Goal: Task Accomplishment & Management: Complete application form

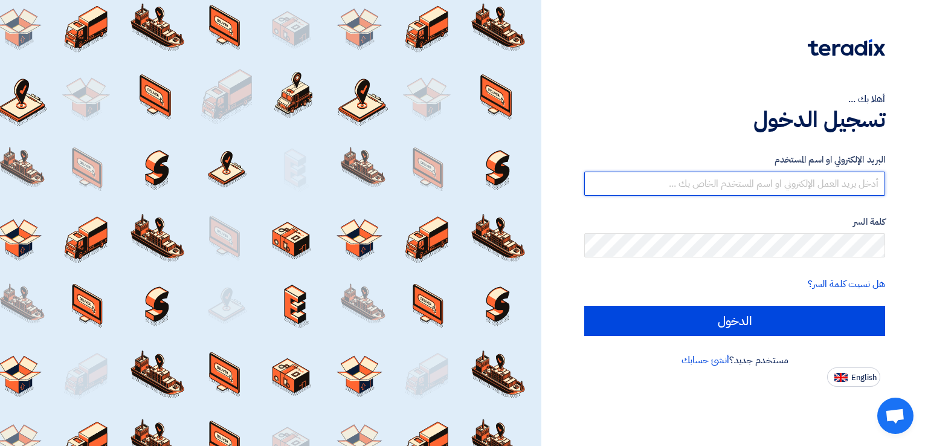
type input "[EMAIL_ADDRESS][DOMAIN_NAME]"
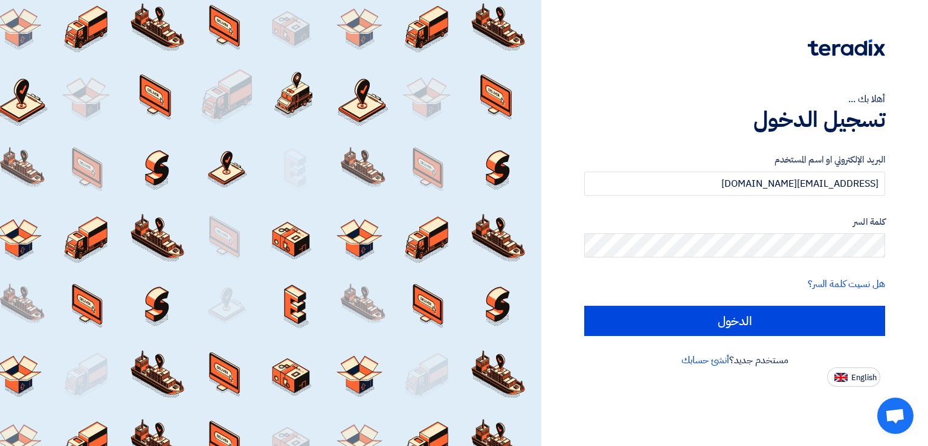
click at [682, 67] on div at bounding box center [734, 56] width 301 height 34
click at [566, 250] on div "أهلا بك ... تسجيل الدخول البريد الإلكتروني او اسم المستخدم [EMAIL_ADDRESS][DOMA…" at bounding box center [735, 193] width 369 height 387
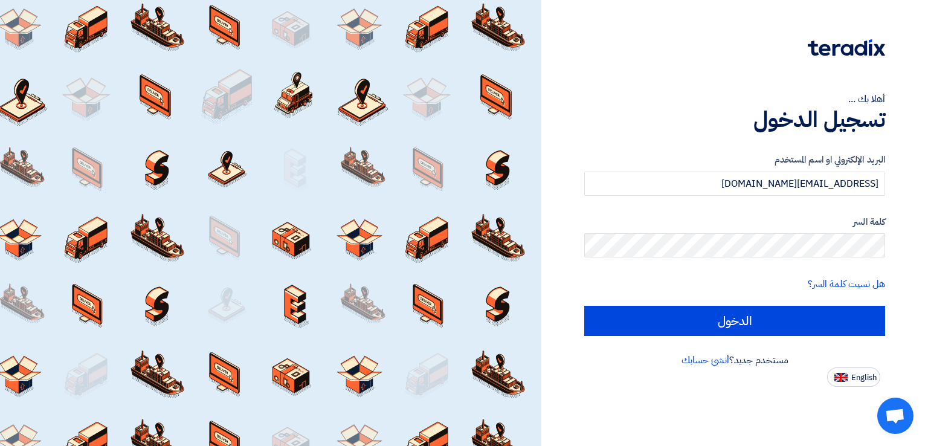
click at [691, 55] on div at bounding box center [734, 56] width 301 height 34
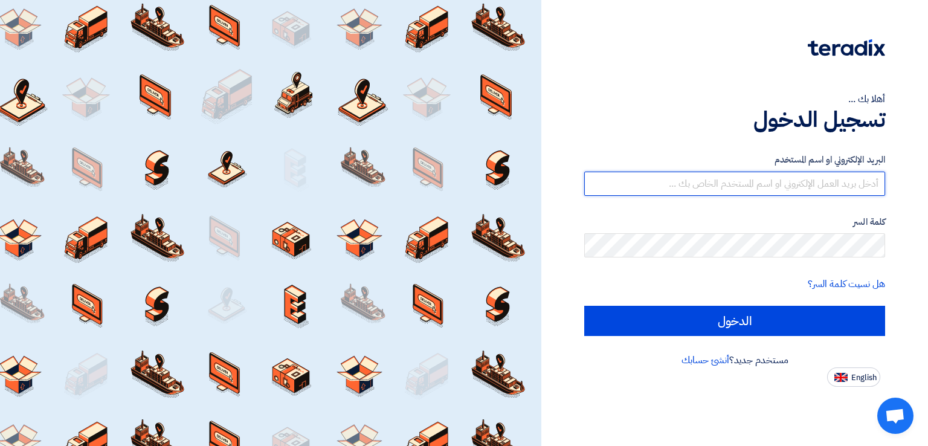
type input "[EMAIL_ADDRESS][DOMAIN_NAME]"
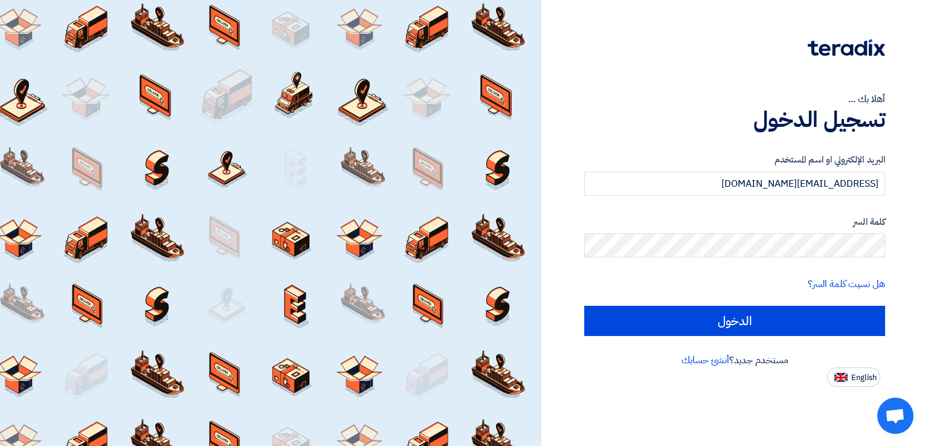
click at [633, 25] on div "أهلا بك ... تسجيل الدخول البريد الإلكتروني او اسم المستخدم [EMAIL_ADDRESS][DOMA…" at bounding box center [735, 193] width 369 height 387
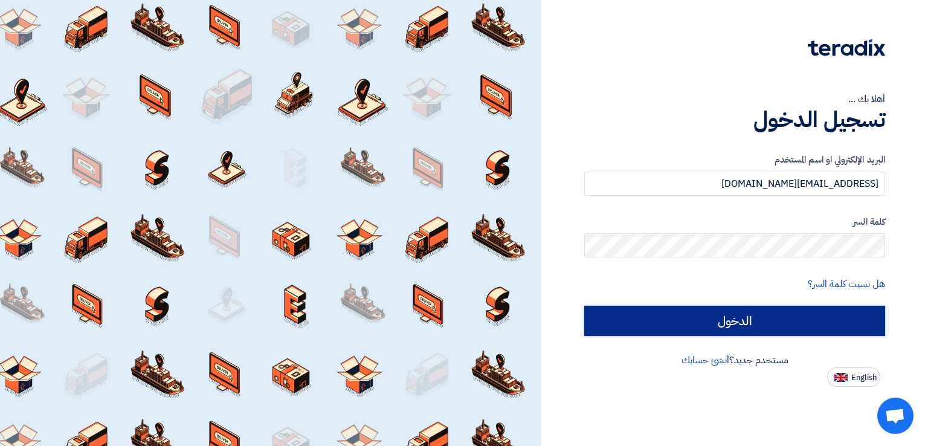
click at [731, 317] on input "الدخول" at bounding box center [734, 321] width 301 height 30
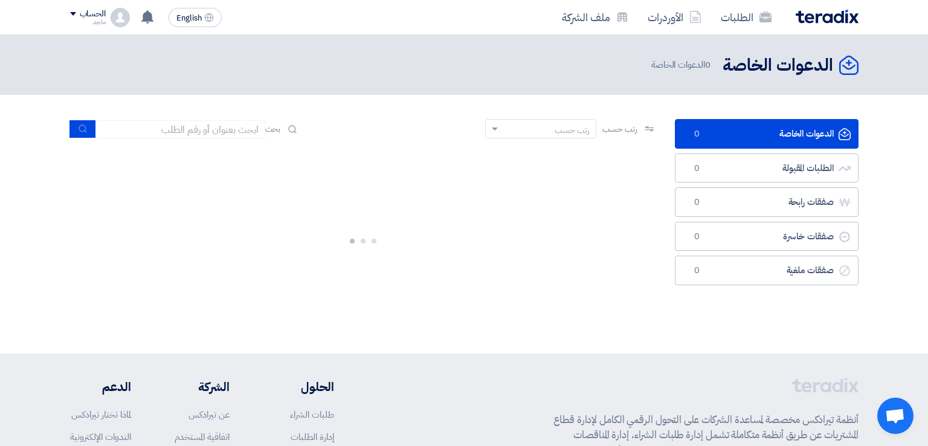
click at [721, 320] on div "الدعوات الخاصة الدعوات الخاصة 0 الطلبات المقبولة الطلبات المقبولة 0 صفقات رابحة…" at bounding box center [767, 224] width 202 height 210
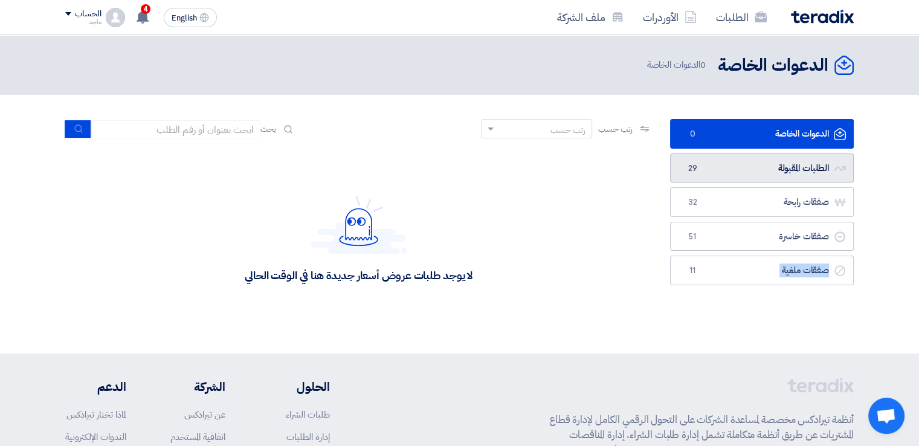
click at [769, 165] on link "الطلبات المقبولة الطلبات المقبولة 29" at bounding box center [762, 169] width 184 height 30
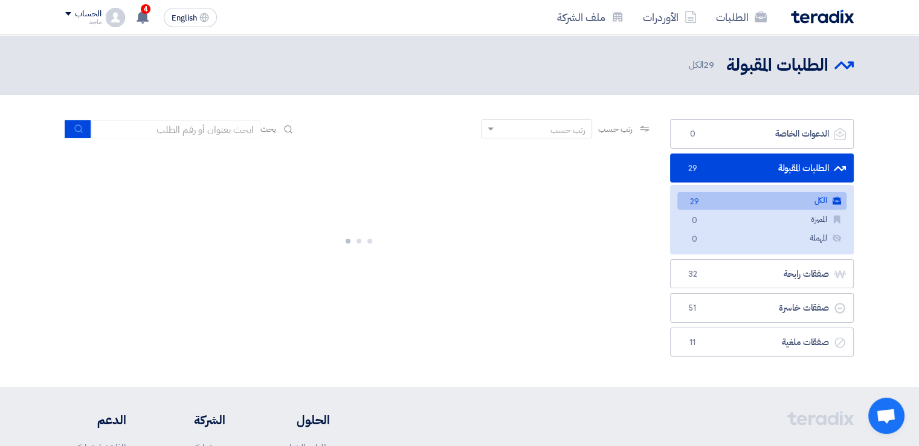
click at [769, 165] on link "الطلبات المقبولة الطلبات المقبولة 29" at bounding box center [762, 169] width 184 height 30
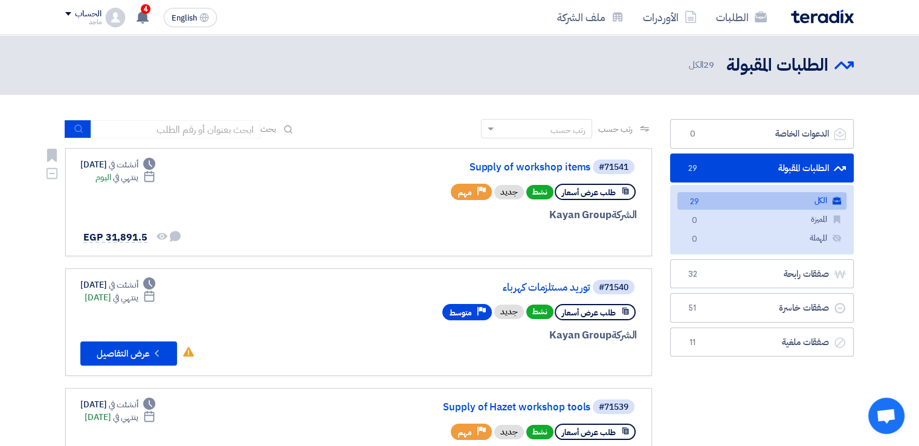
click at [464, 216] on div "الشركة Kayan Group" at bounding box center [491, 215] width 291 height 16
click at [531, 165] on link "Supply of workshop items" at bounding box center [470, 167] width 242 height 11
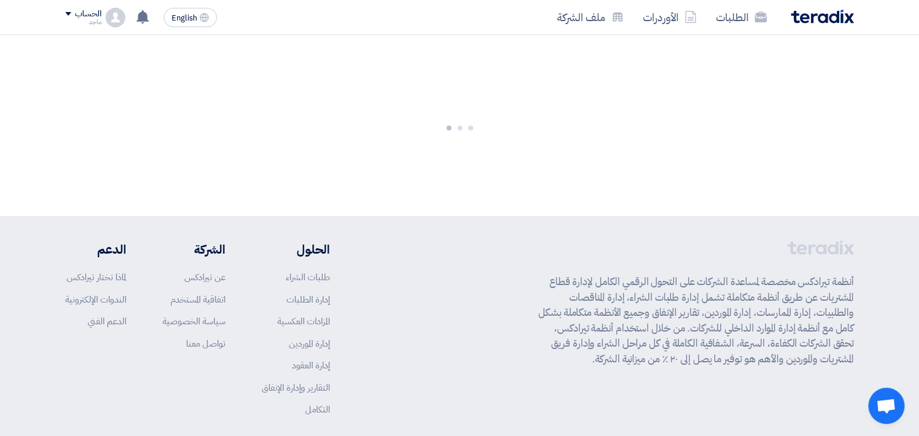
click at [531, 166] on div at bounding box center [459, 125] width 919 height 181
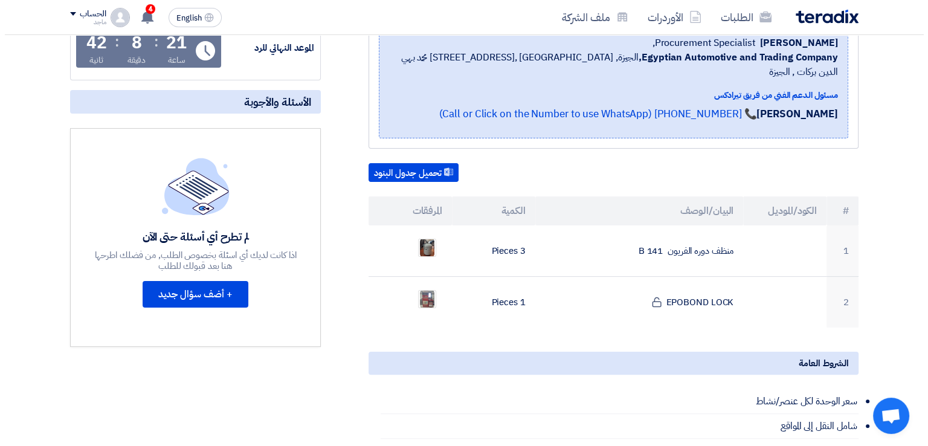
scroll to position [208, 0]
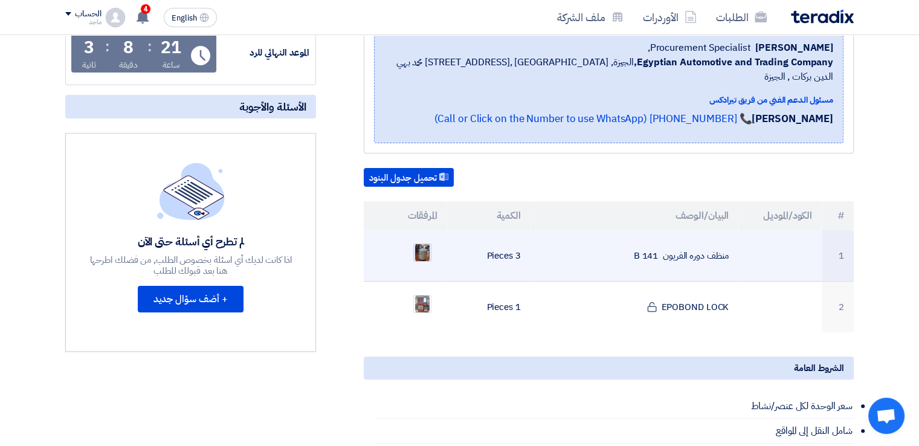
click at [421, 242] on img at bounding box center [422, 253] width 17 height 22
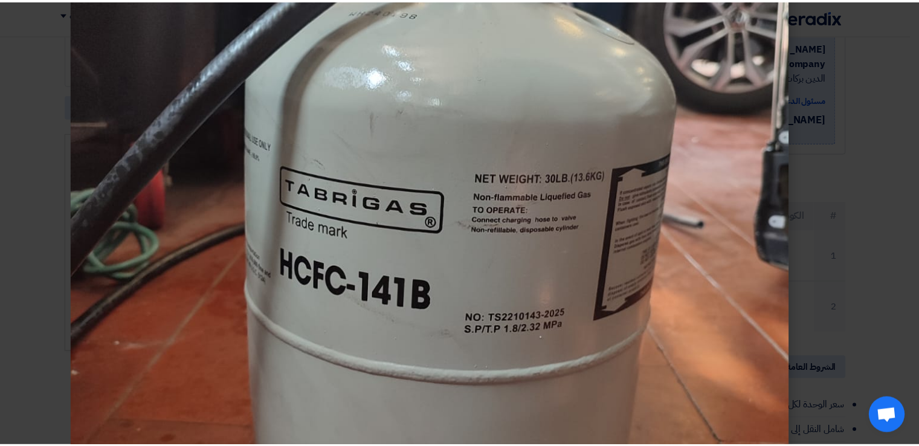
scroll to position [297, 0]
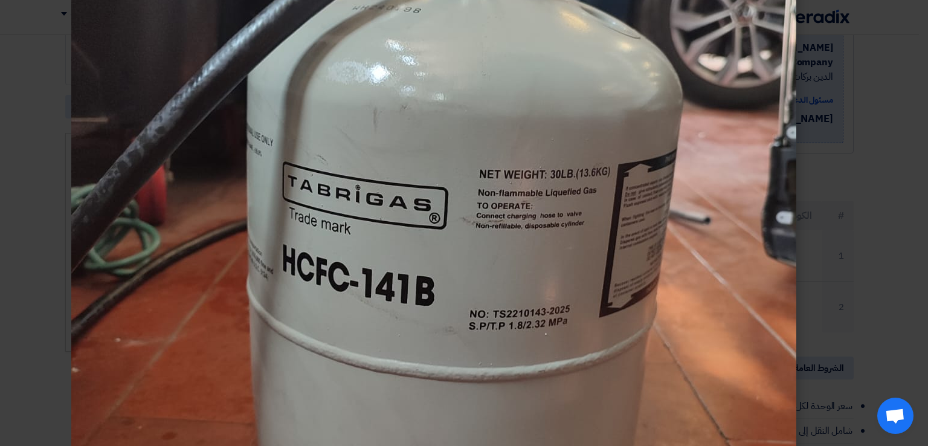
click at [873, 131] on modal-container at bounding box center [464, 223] width 928 height 446
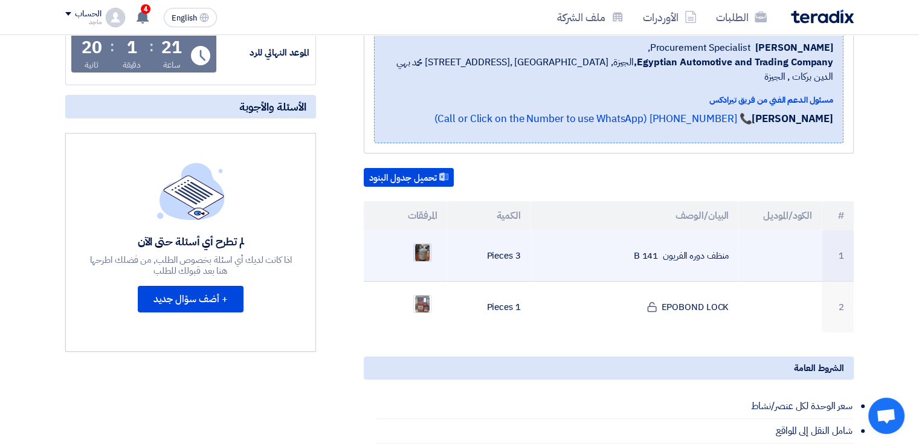
click at [419, 242] on img at bounding box center [422, 253] width 17 height 22
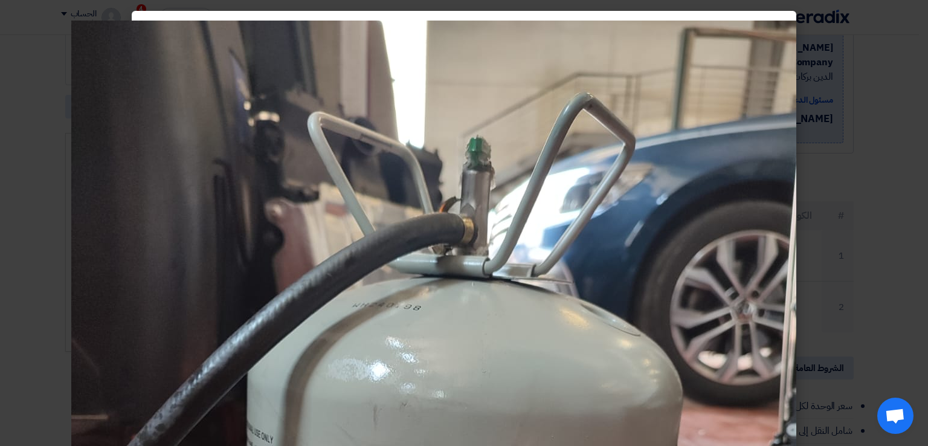
click at [907, 244] on modal-container at bounding box center [464, 223] width 928 height 446
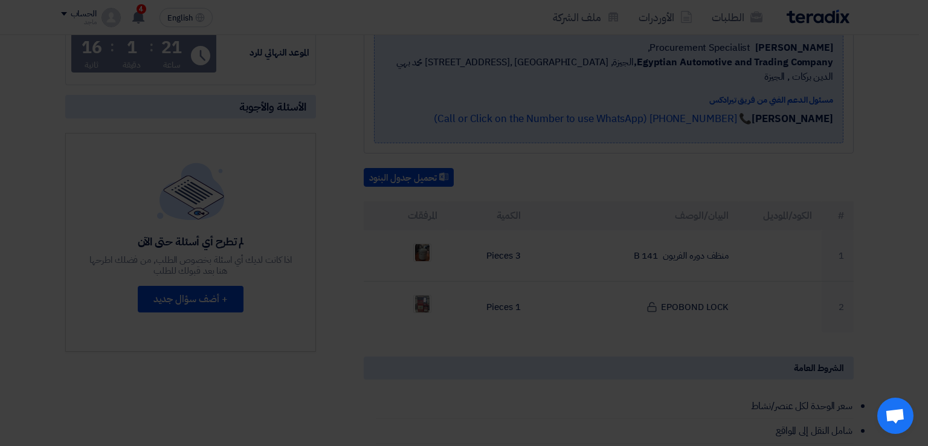
click at [907, 244] on modal-container at bounding box center [464, 223] width 928 height 446
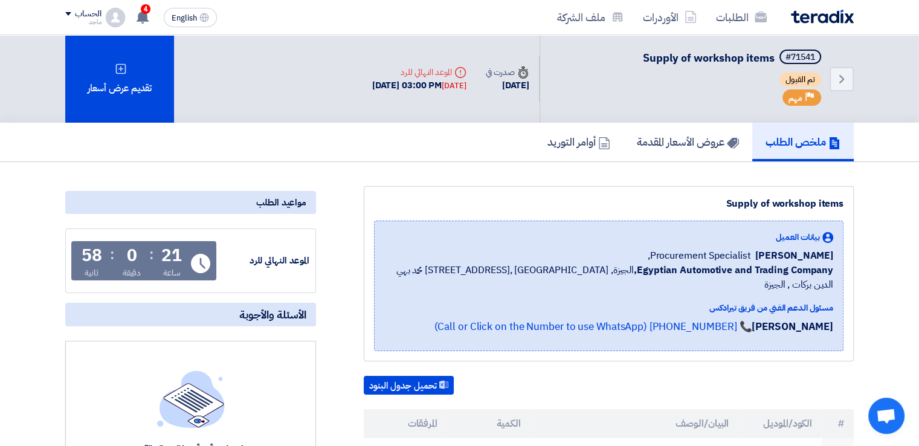
scroll to position [0, 0]
click at [665, 140] on h5 "عروض الأسعار المقدمة" at bounding box center [688, 142] width 102 height 14
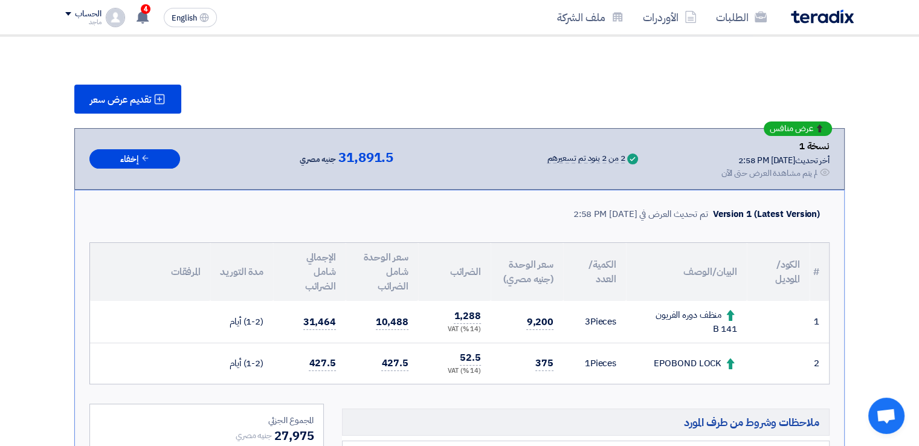
scroll to position [130, 0]
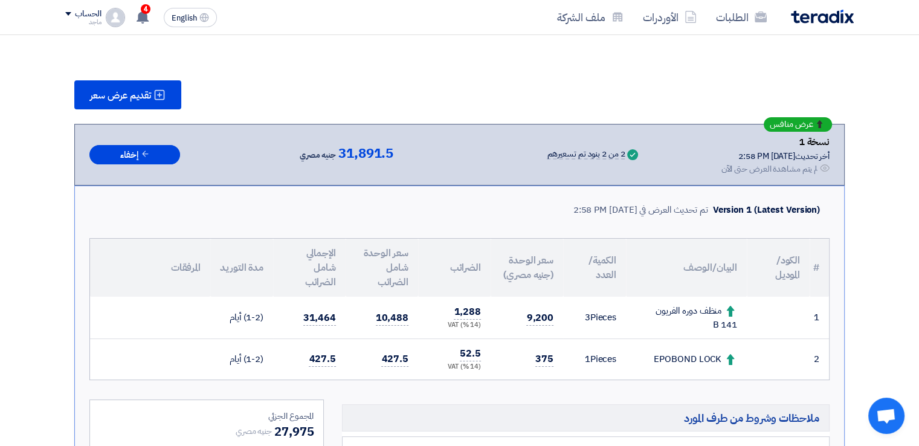
click at [600, 70] on section "تقديم عرض سعر عرض منافس نسخة 1 أخر تحديث [DATE] 2:58 PM Offer is Seen لم يتم مش…" at bounding box center [459, 369] width 789 height 627
click at [722, 100] on div "تقديم عرض سعر" at bounding box center [459, 94] width 771 height 29
